Goal: Book appointment/travel/reservation

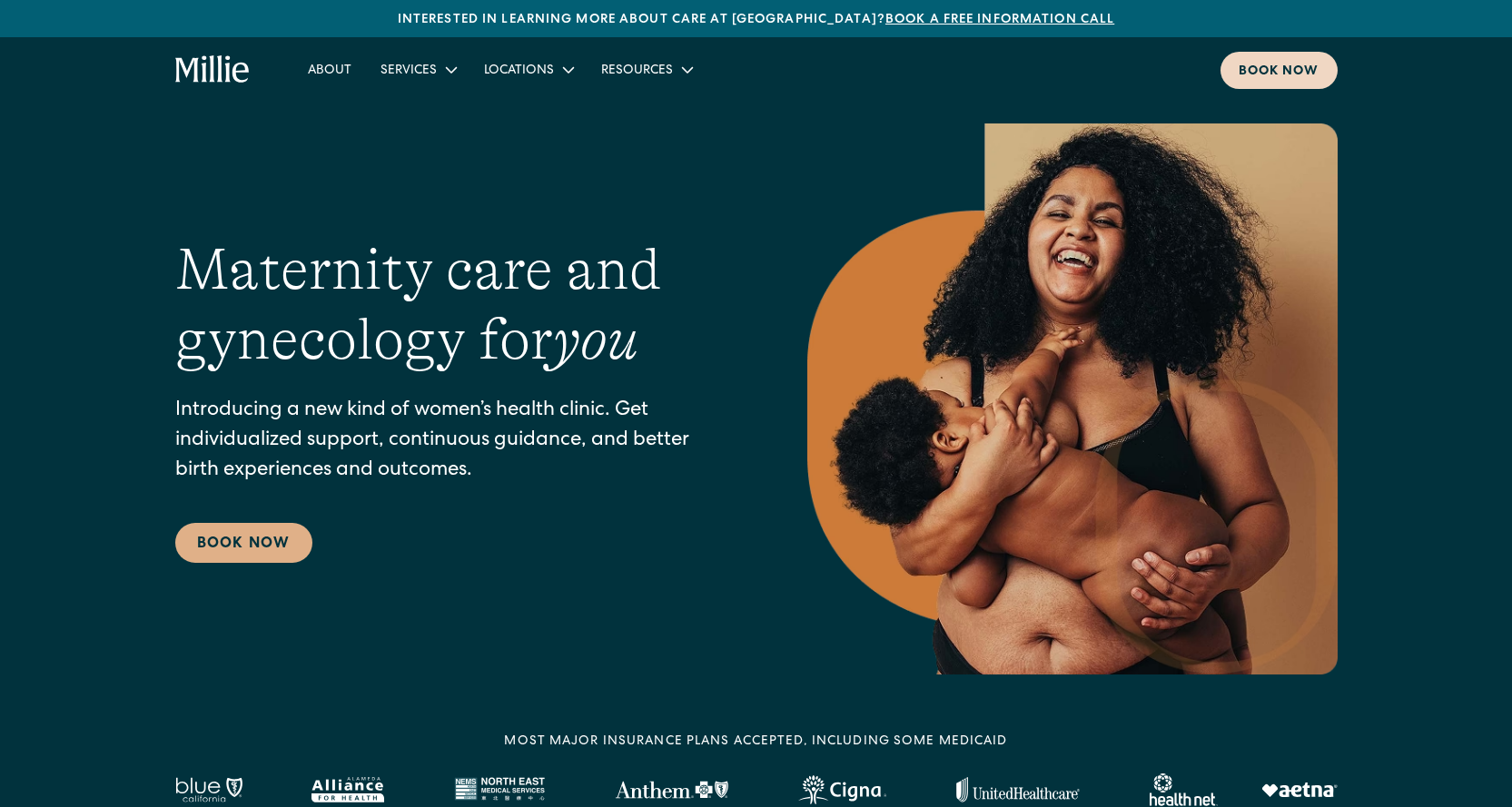
click at [1312, 73] on div "Book now" at bounding box center [1279, 71] width 81 height 19
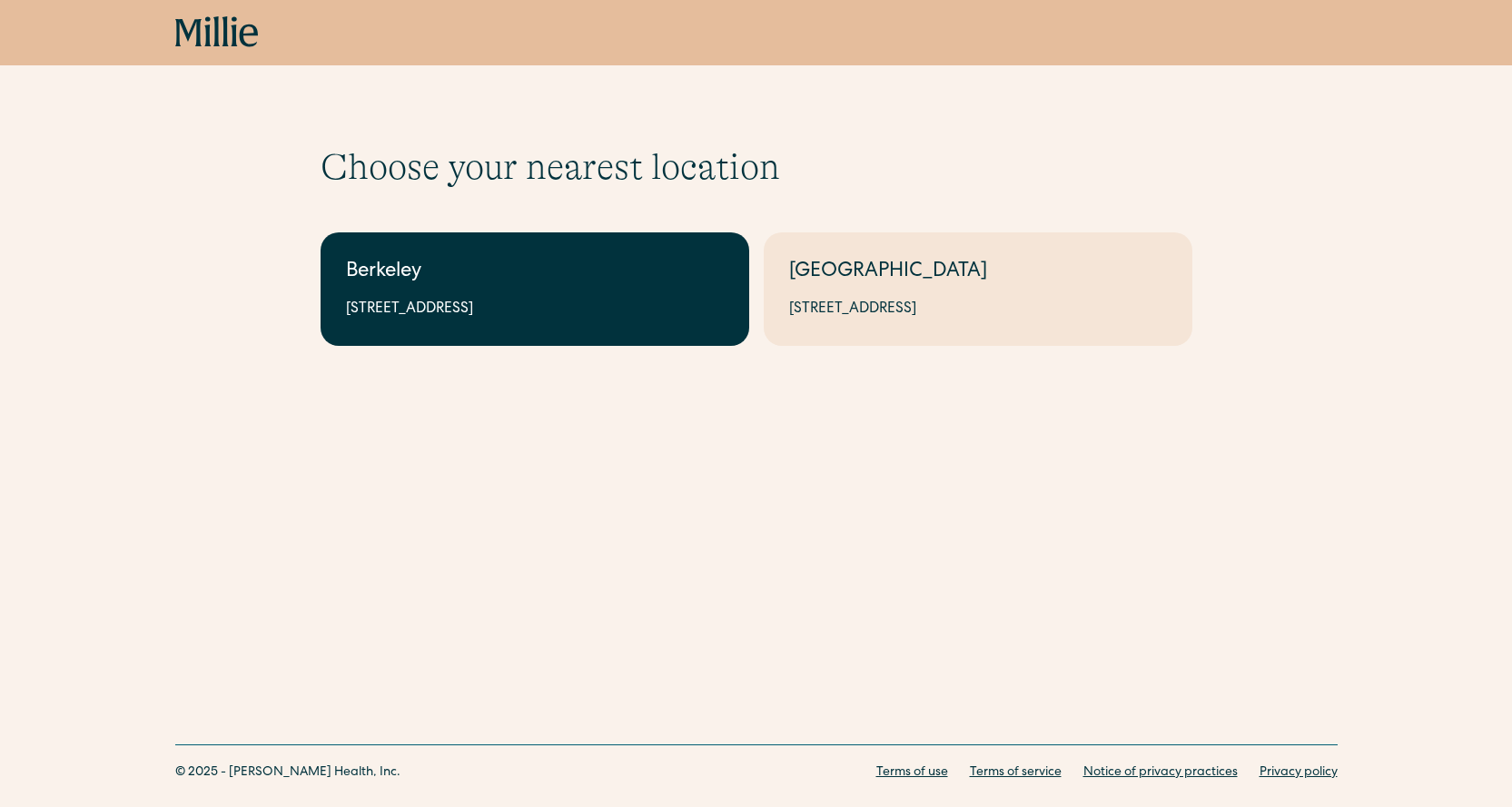
click at [612, 294] on link "Berkeley 2999 Regent St, Suite 524, Berkeley, CA 94705" at bounding box center [535, 290] width 428 height 113
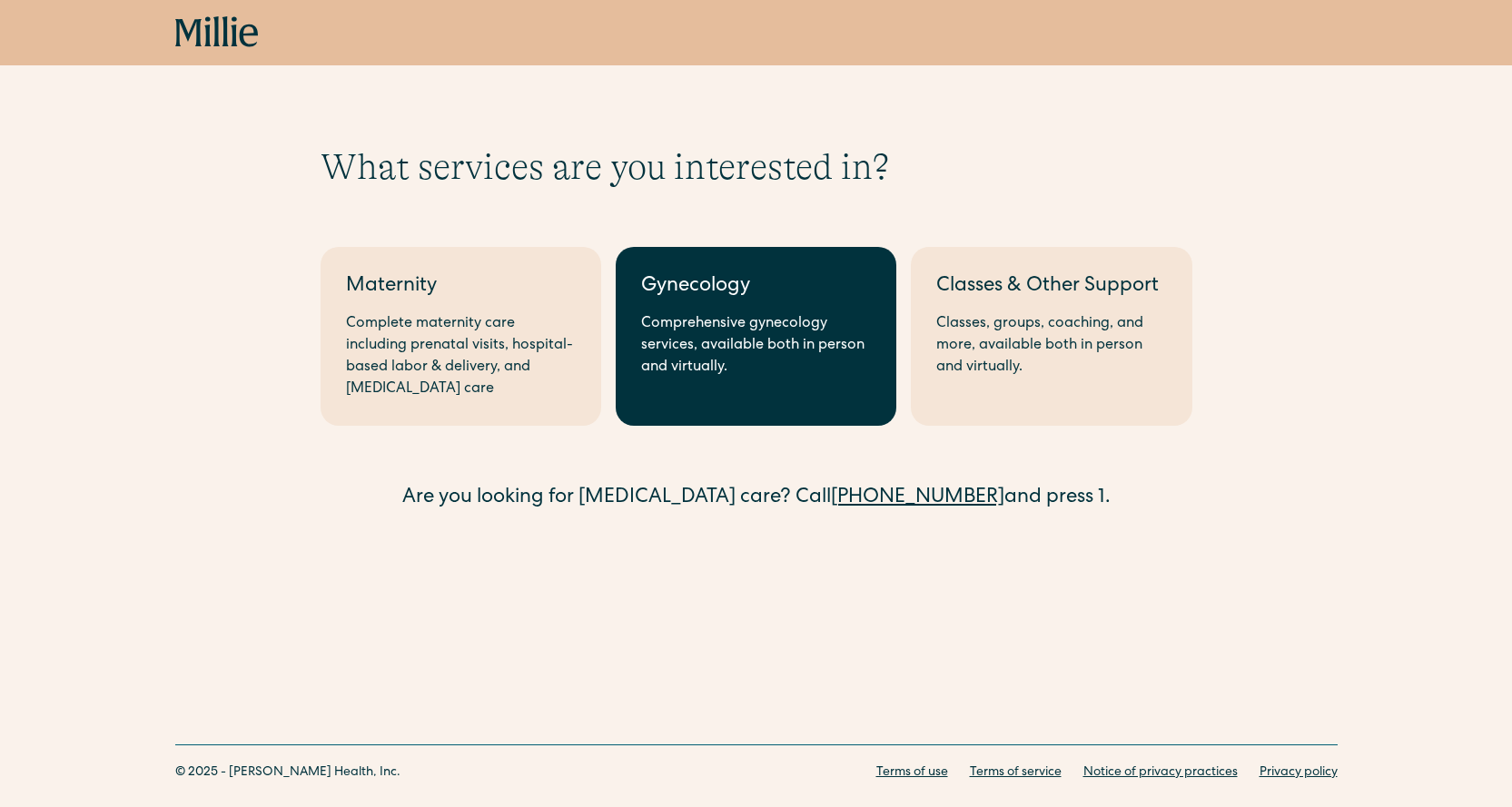
click at [769, 298] on div "Gynecology" at bounding box center [756, 288] width 230 height 30
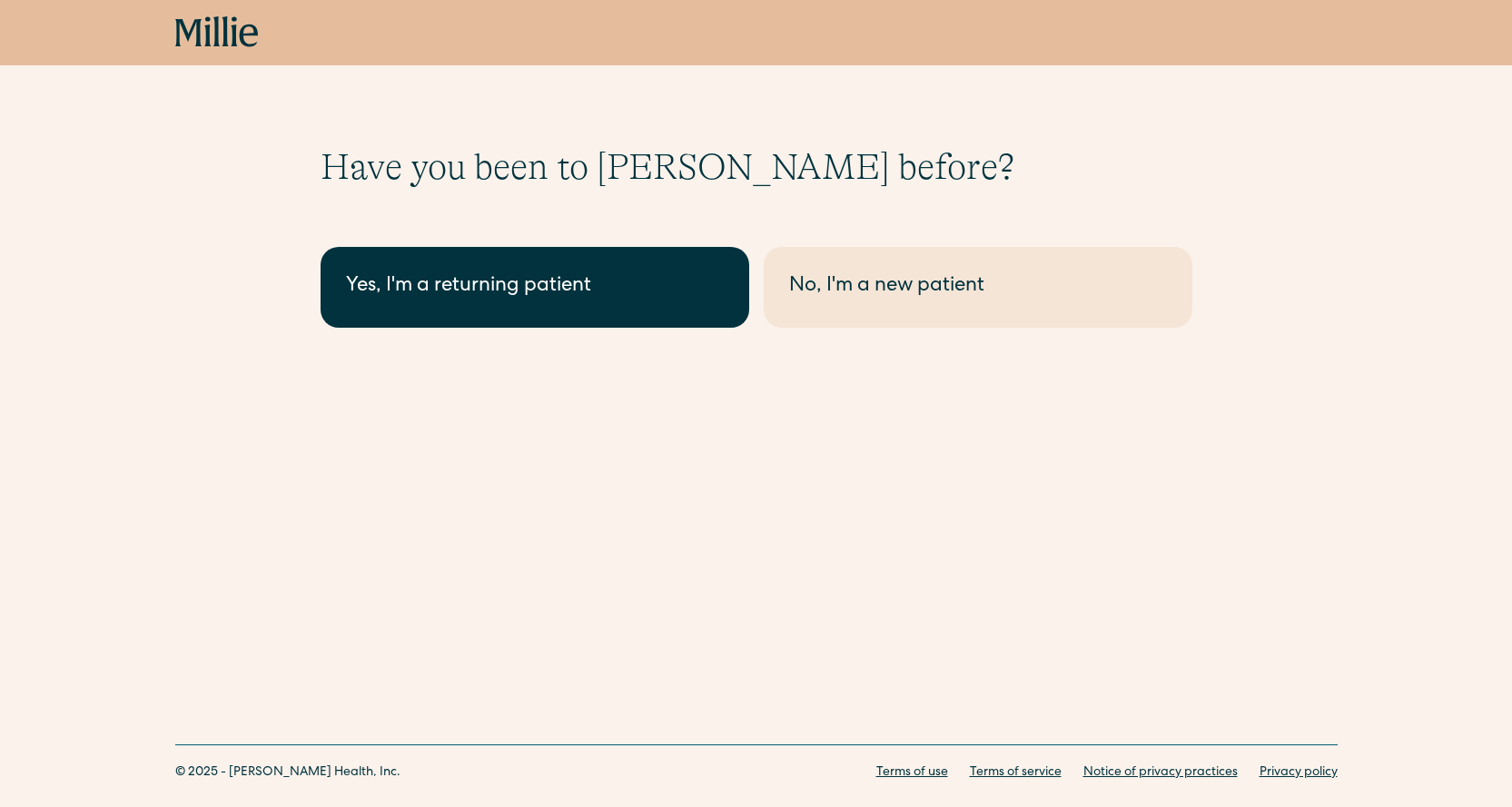
click at [603, 301] on div "Yes, I'm a returning patient" at bounding box center [535, 288] width 378 height 30
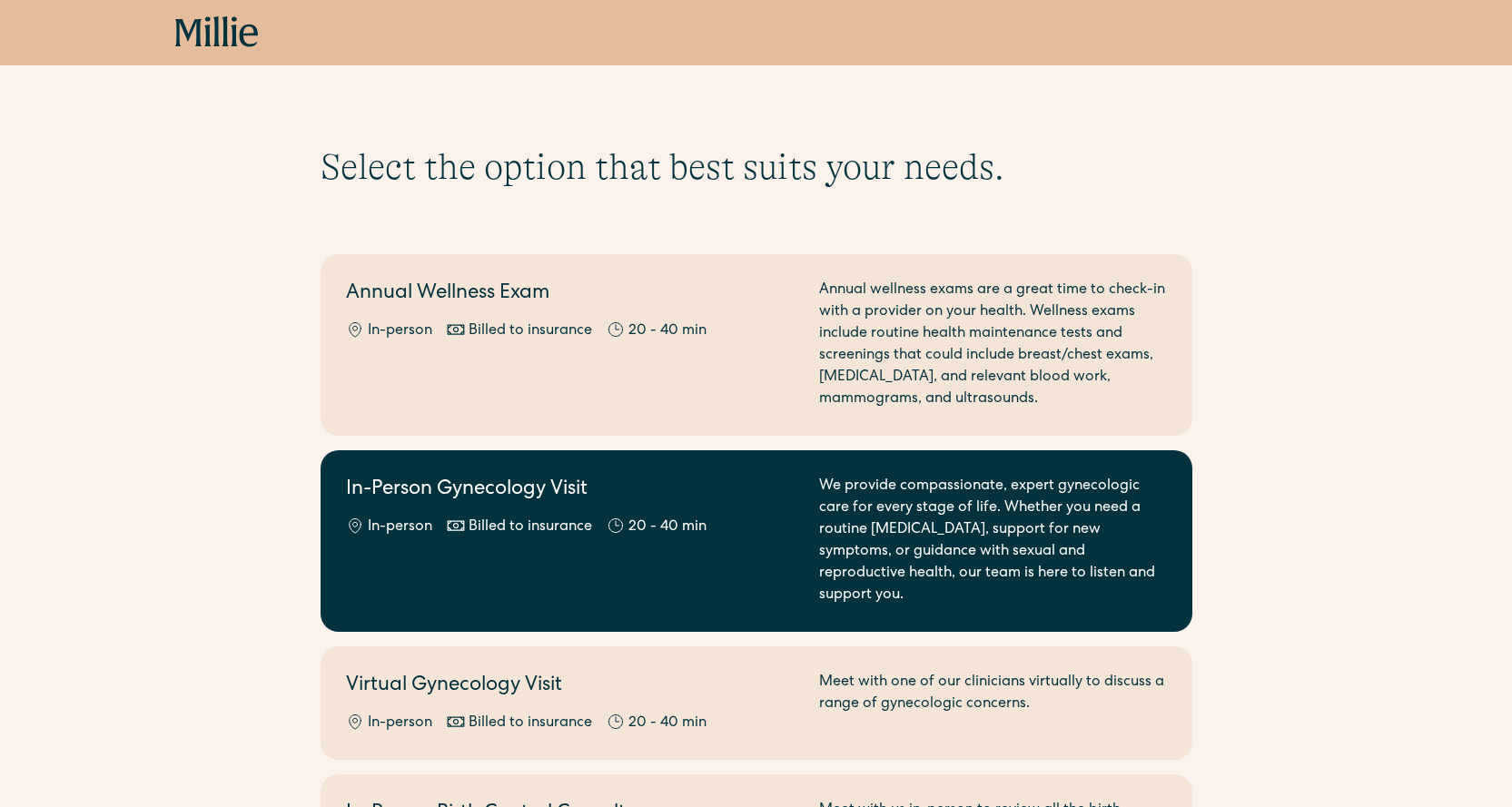
click at [1012, 476] on div "We provide compassionate, expert gynecologic care for every stage of life. Whet…" at bounding box center [994, 542] width 348 height 131
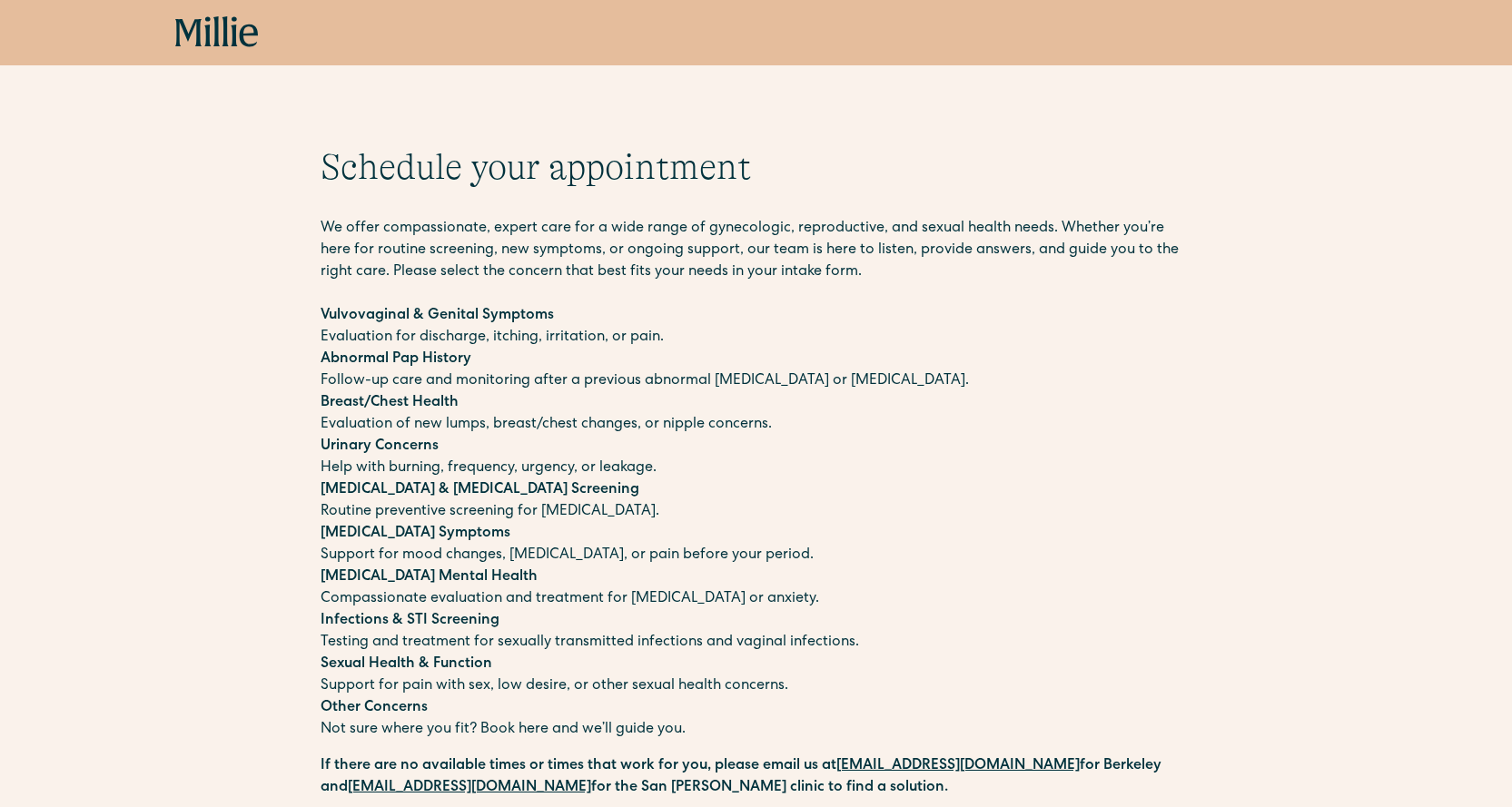
scroll to position [91, 0]
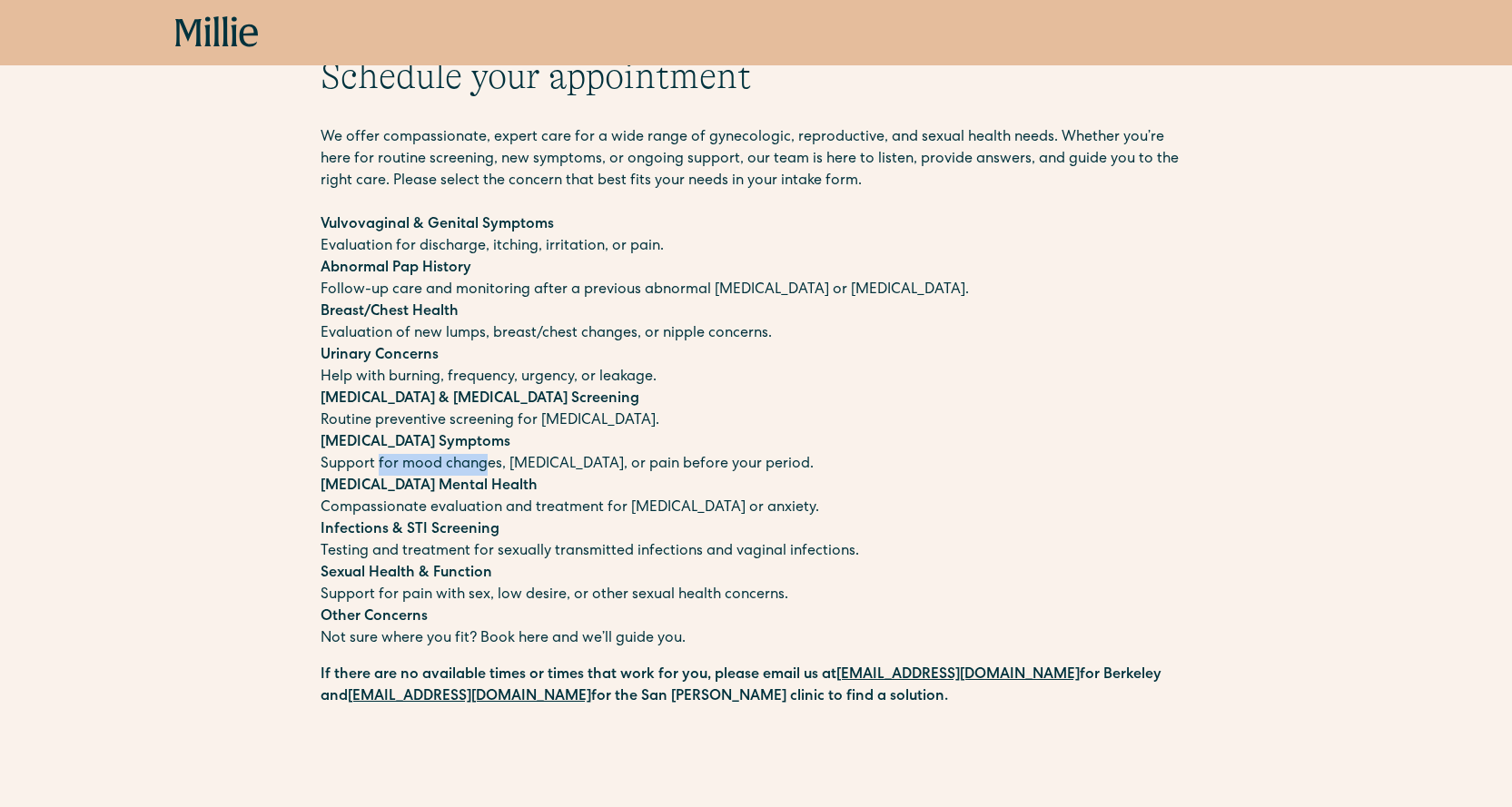
drag, startPoint x: 484, startPoint y: 460, endPoint x: 377, endPoint y: 462, distance: 107.0
click at [377, 462] on p "[MEDICAL_DATA] Symptoms Support for mood changes, [MEDICAL_DATA], or pain befor…" at bounding box center [756, 454] width 871 height 44
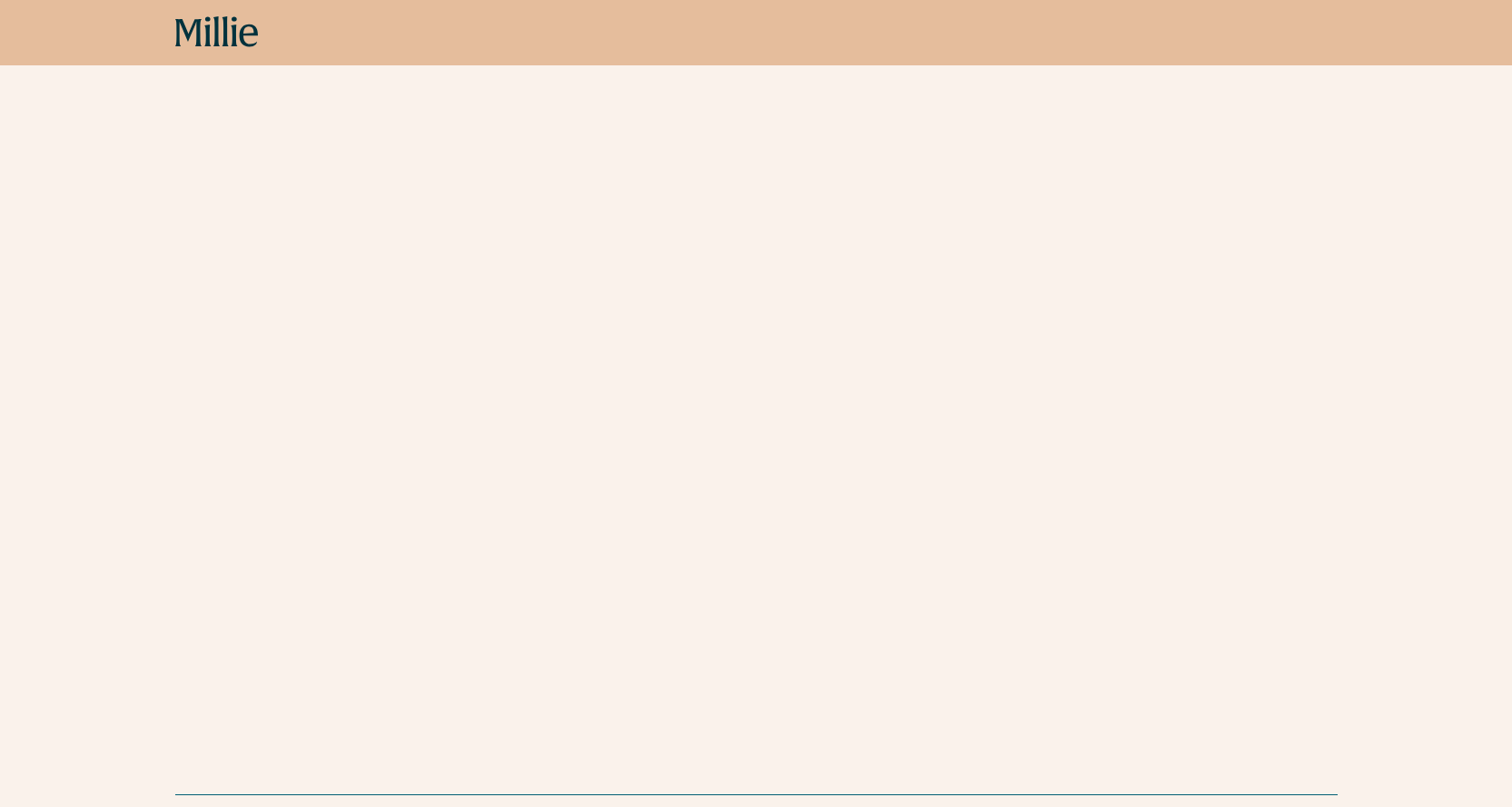
scroll to position [1023, 0]
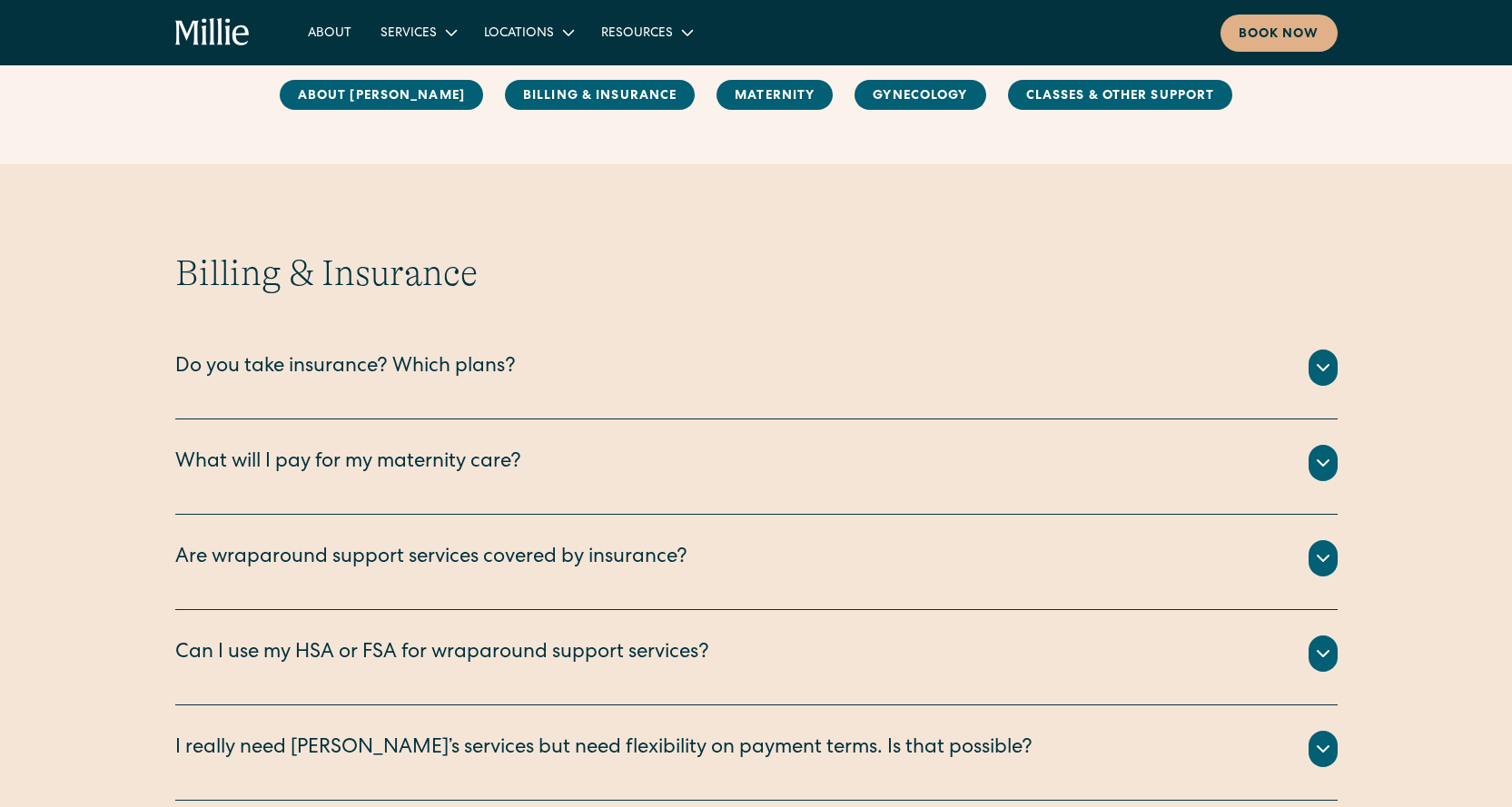
scroll to position [727, 0]
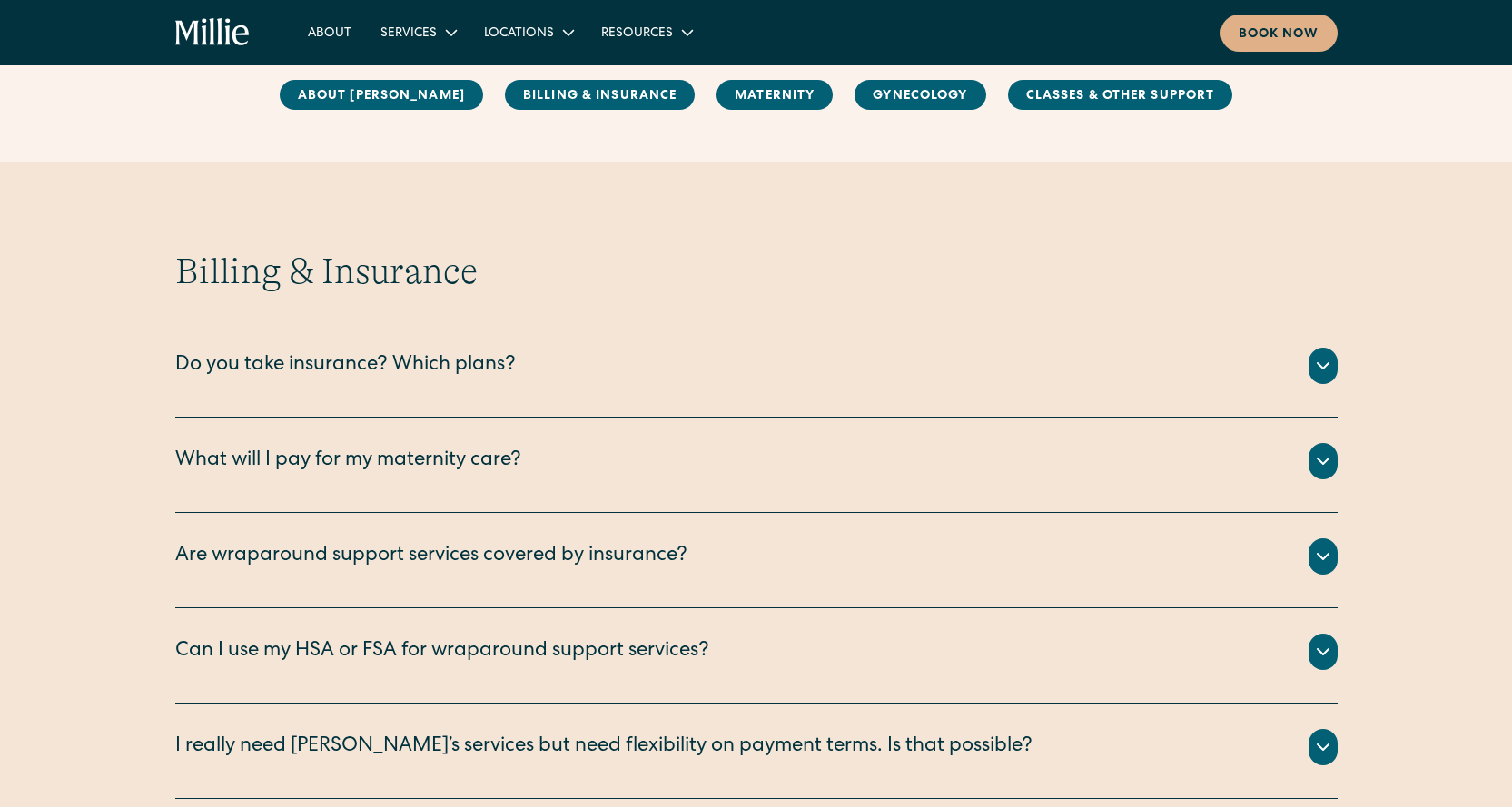
click at [430, 372] on div "Do you take insurance? Which plans?" at bounding box center [345, 366] width 340 height 30
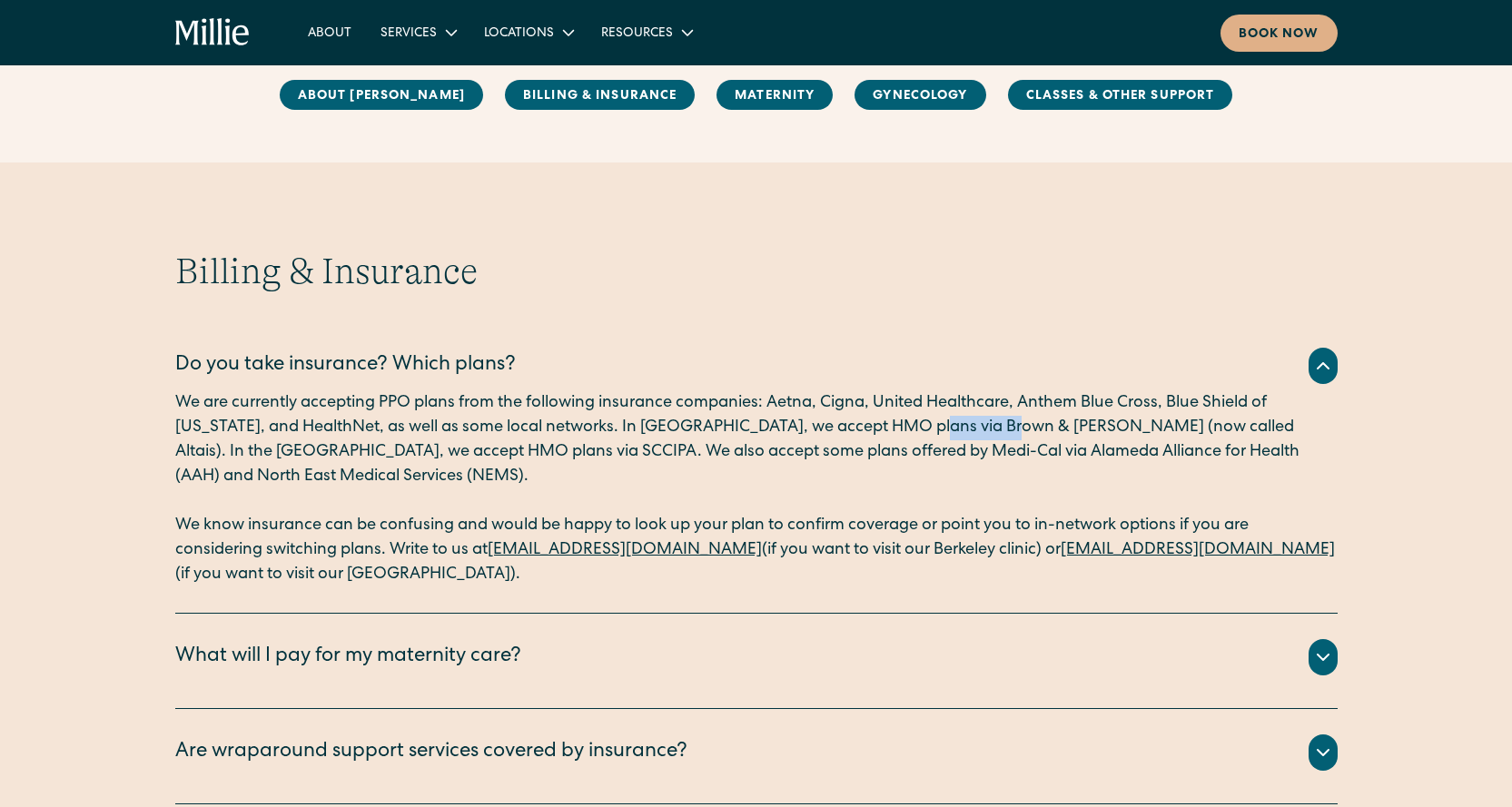
drag, startPoint x: 912, startPoint y: 424, endPoint x: 991, endPoint y: 421, distance: 79.1
click at [991, 421] on p "We are currently accepting PPO plans from the following insurance companies: Ae…" at bounding box center [756, 440] width 1163 height 98
drag, startPoint x: 1165, startPoint y: 426, endPoint x: 902, endPoint y: 426, distance: 263.0
click at [902, 426] on p "We are currently accepting PPO plans from the following insurance companies: Ae…" at bounding box center [756, 440] width 1163 height 98
